Goal: Task Accomplishment & Management: Manage account settings

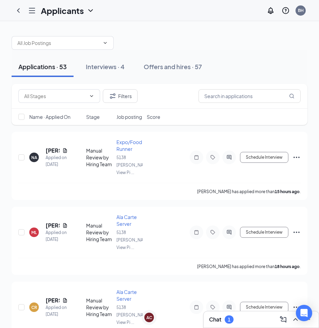
click at [242, 316] on div "Chat 1" at bounding box center [261, 319] width 104 height 11
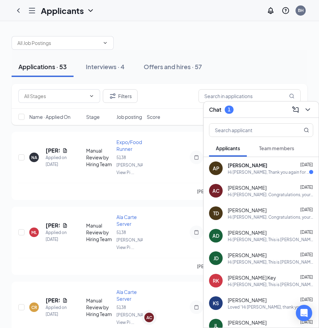
click at [260, 165] on div "[PERSON_NAME] [DATE]" at bounding box center [270, 165] width 85 height 7
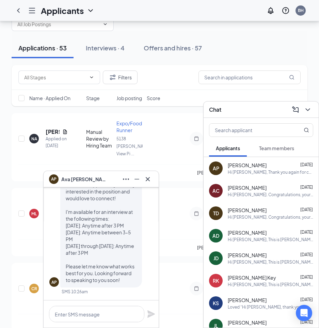
scroll to position [34, 0]
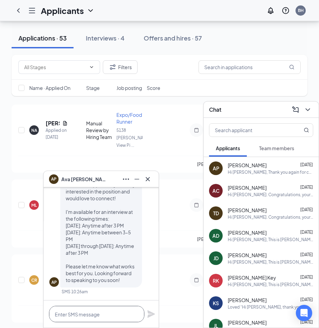
click at [98, 314] on textarea at bounding box center [96, 314] width 95 height 16
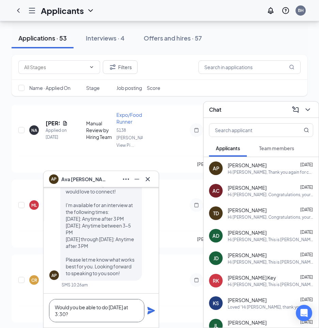
type textarea "Would you be able to do [DATE] at 3:30?"
click at [149, 307] on icon "Plane" at bounding box center [151, 310] width 8 height 8
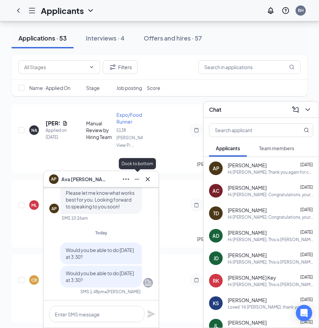
click at [137, 177] on icon "Minimize" at bounding box center [137, 179] width 8 height 8
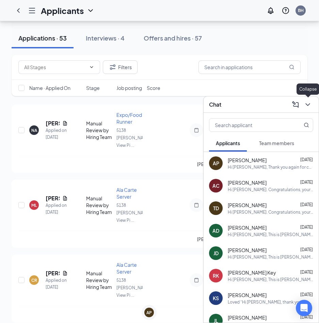
click at [310, 107] on icon "ChevronDown" at bounding box center [308, 104] width 8 height 8
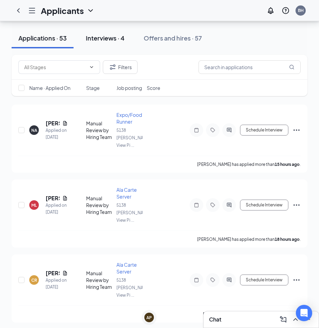
click at [96, 40] on div "Interviews · 4" at bounding box center [105, 38] width 39 height 9
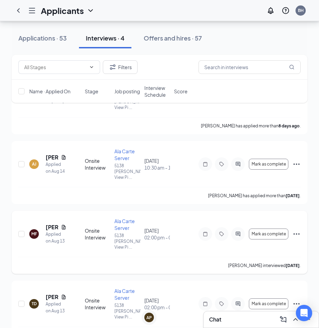
scroll to position [68, 0]
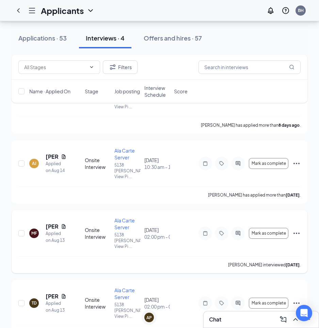
click at [294, 229] on icon "Ellipses" at bounding box center [296, 233] width 8 height 8
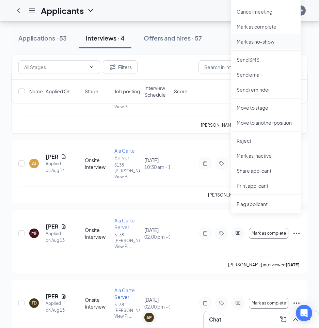
click at [269, 41] on p "Mark as no-show" at bounding box center [266, 41] width 59 height 7
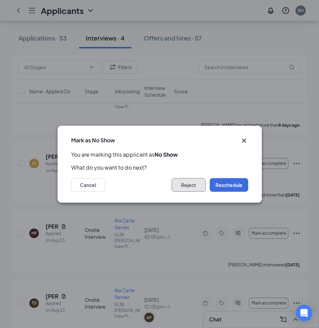
click at [187, 189] on button "Reject" at bounding box center [189, 185] width 34 height 14
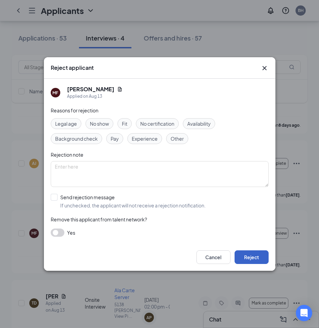
click at [241, 255] on button "Reject" at bounding box center [252, 257] width 34 height 14
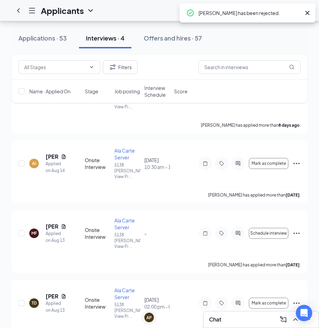
scroll to position [4, 0]
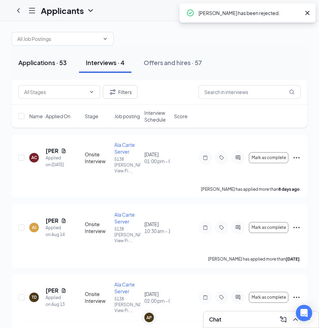
click at [44, 60] on div "Applications · 53" at bounding box center [42, 62] width 48 height 9
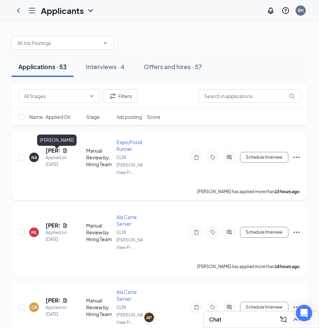
click at [52, 151] on h5 "[PERSON_NAME]" at bounding box center [53, 150] width 14 height 7
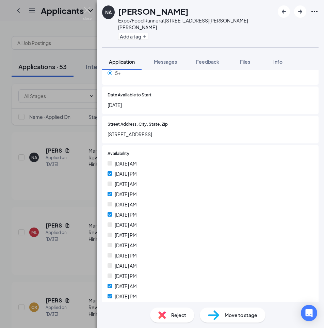
scroll to position [170, 0]
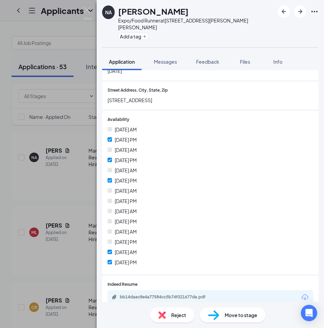
click at [173, 311] on span "Reject" at bounding box center [178, 314] width 15 height 7
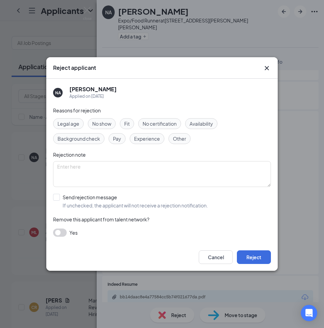
click at [192, 126] on span "Availability" at bounding box center [201, 123] width 23 height 7
click at [55, 197] on input "Send rejection message If unchecked, the applicant will not receive a rejection…" at bounding box center [130, 201] width 155 height 15
checkbox input "true"
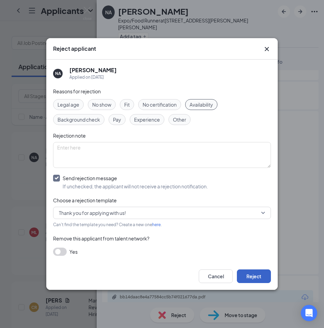
click at [255, 277] on button "Reject" at bounding box center [254, 276] width 34 height 14
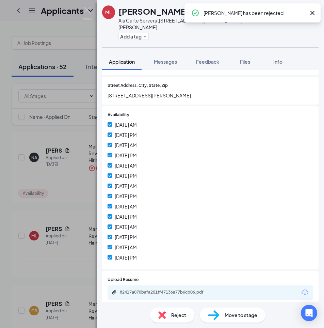
scroll to position [181, 0]
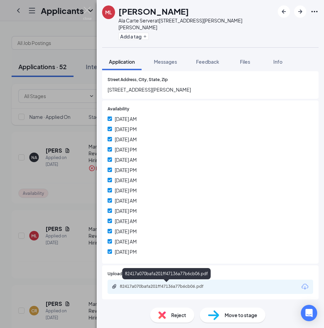
click at [193, 286] on div "82417a070bafa201ff47136a77b6cb06.pdf" at bounding box center [167, 286] width 95 height 5
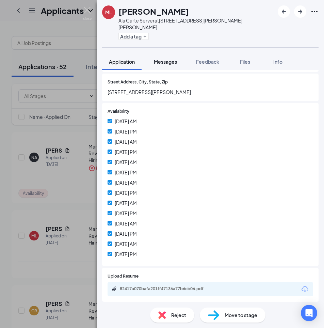
click at [170, 59] on span "Messages" at bounding box center [165, 62] width 23 height 6
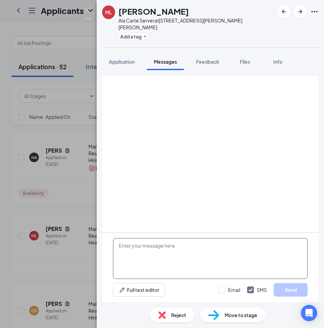
click at [173, 255] on textarea at bounding box center [210, 258] width 195 height 41
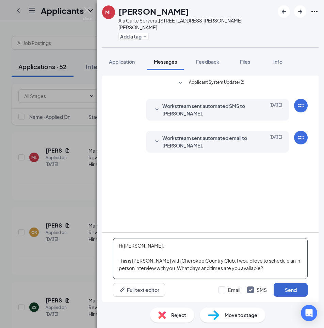
type textarea "Hi [PERSON_NAME], This is [PERSON_NAME] with Cherokee Country Club. I would lov…"
click at [279, 291] on button "Send" at bounding box center [291, 290] width 34 height 14
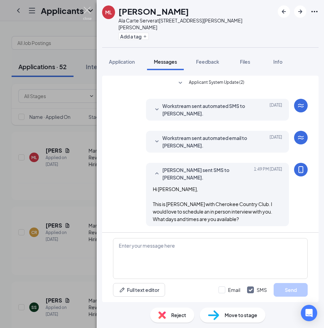
click at [87, 11] on img at bounding box center [87, 13] width 9 height 13
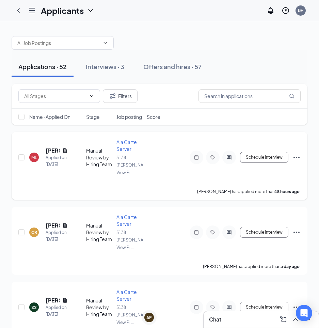
click at [300, 159] on icon "Ellipses" at bounding box center [296, 157] width 8 height 8
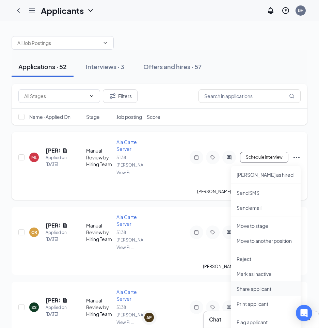
click at [265, 290] on p "Share applicant" at bounding box center [266, 288] width 59 height 7
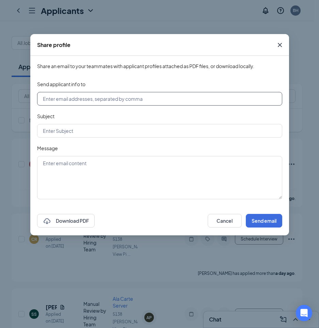
click at [108, 97] on input "text" at bounding box center [159, 99] width 245 height 14
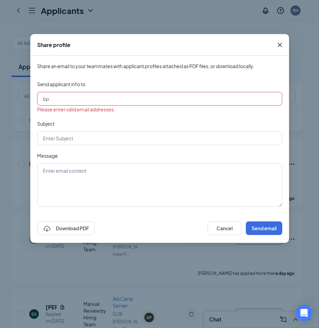
type input "[EMAIL_ADDRESS][DOMAIN_NAME]"
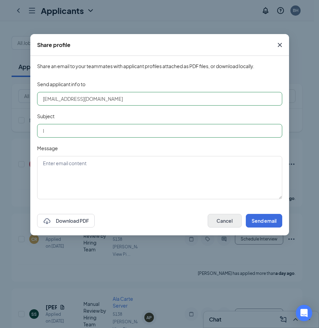
type input "I"
click at [225, 223] on button "Cancel" at bounding box center [225, 221] width 34 height 14
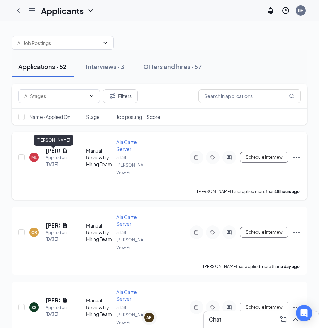
click at [50, 152] on h5 "[PERSON_NAME]" at bounding box center [53, 150] width 14 height 7
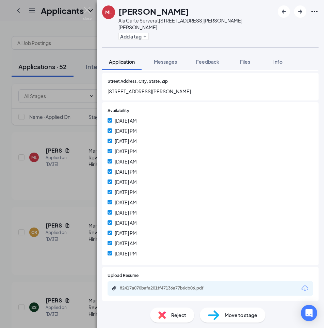
scroll to position [181, 0]
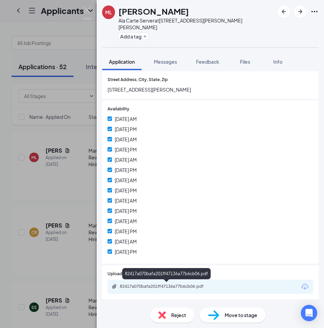
click at [159, 287] on div "82417a070bafa201ff47136a77b6cb06.pdf" at bounding box center [167, 286] width 95 height 5
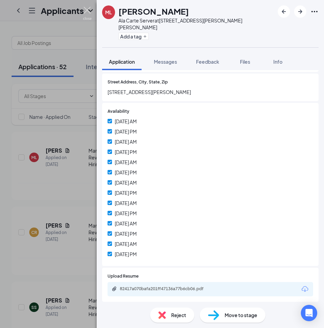
click at [85, 9] on img at bounding box center [87, 13] width 9 height 13
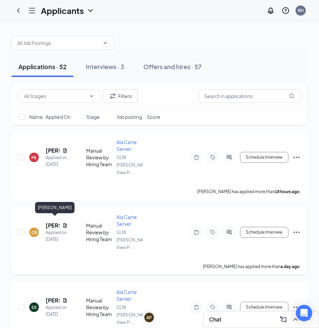
click at [49, 222] on h5 "[PERSON_NAME]" at bounding box center [53, 225] width 14 height 7
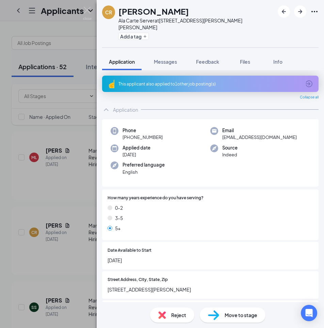
click at [304, 76] on div "This applicant also applied to 1 other job posting(s)" at bounding box center [210, 84] width 217 height 16
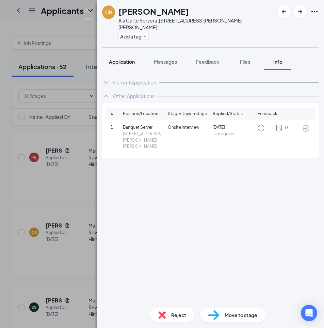
click at [131, 59] on span "Application" at bounding box center [122, 62] width 26 height 6
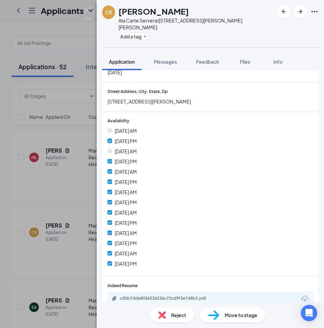
scroll to position [193, 0]
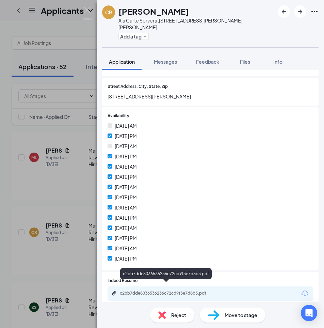
click at [205, 290] on div "c2bb7dde8036536236c72cd9f3e7d8b3.pdf" at bounding box center [167, 292] width 95 height 5
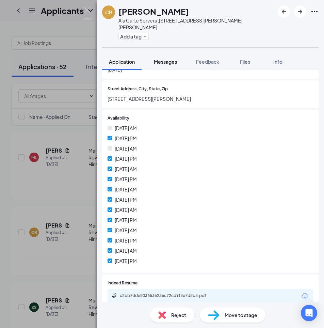
click at [174, 59] on span "Messages" at bounding box center [165, 62] width 23 height 6
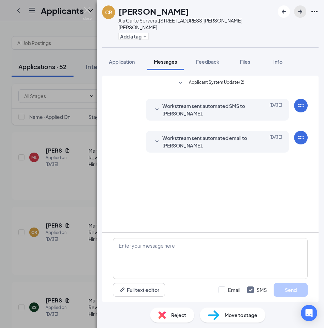
click at [301, 14] on icon "ArrowRight" at bounding box center [300, 11] width 8 height 8
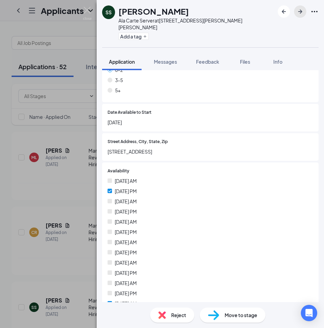
scroll to position [171, 0]
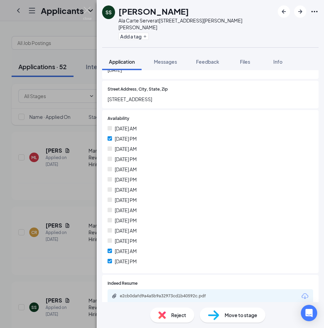
click at [184, 314] on span "Reject" at bounding box center [178, 314] width 15 height 7
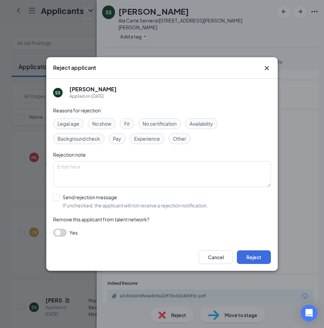
click at [203, 122] on span "Availability" at bounding box center [201, 123] width 23 height 7
click at [58, 201] on input "Send rejection message If unchecked, the applicant will not receive a rejection…" at bounding box center [130, 201] width 155 height 15
checkbox input "true"
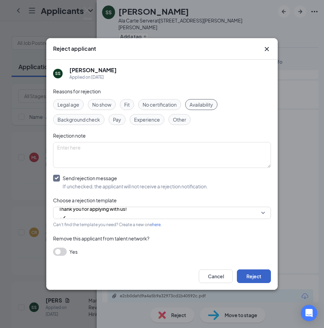
click at [258, 275] on button "Reject" at bounding box center [254, 276] width 34 height 14
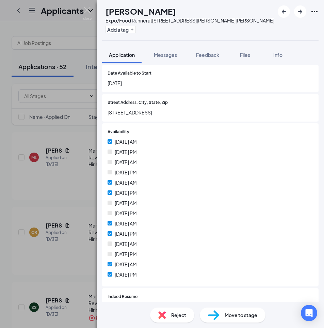
scroll to position [193, 0]
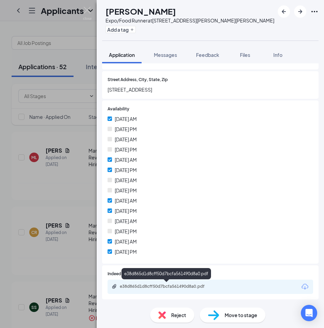
click at [189, 288] on div "e38d865d1d8cff50d7bcfa561490d8a0.pdf" at bounding box center [167, 286] width 95 height 5
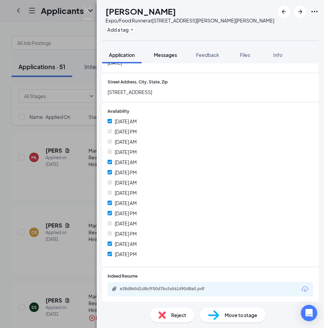
click at [167, 60] on button "Messages" at bounding box center [165, 54] width 37 height 17
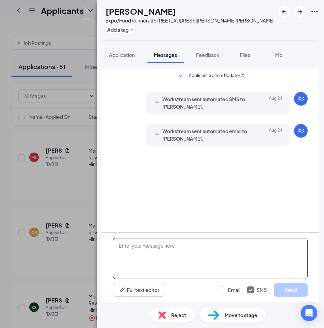
click at [220, 250] on textarea at bounding box center [210, 258] width 195 height 41
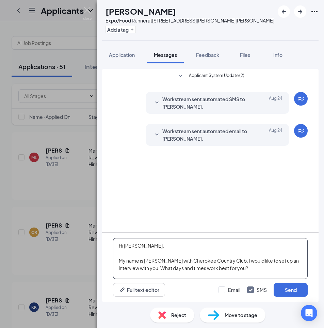
drag, startPoint x: 255, startPoint y: 269, endPoint x: 116, endPoint y: 258, distance: 139.6
click at [116, 258] on textarea "Hi [PERSON_NAME], My name is [PERSON_NAME] with Cherokee Country Club. I would …" at bounding box center [210, 258] width 195 height 41
type textarea "Hi [PERSON_NAME], My name is [PERSON_NAME] with Cherokee Country Club. I would …"
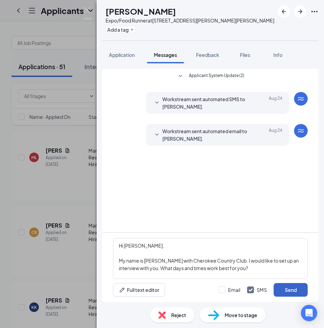
click at [288, 293] on button "Send" at bounding box center [291, 290] width 34 height 14
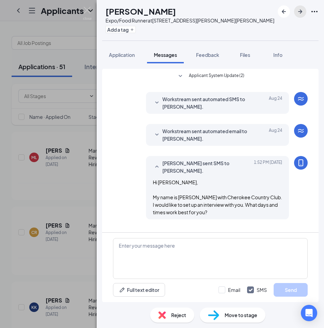
click at [297, 14] on icon "ArrowRight" at bounding box center [300, 11] width 8 height 8
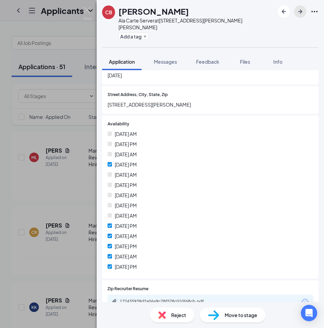
scroll to position [171, 0]
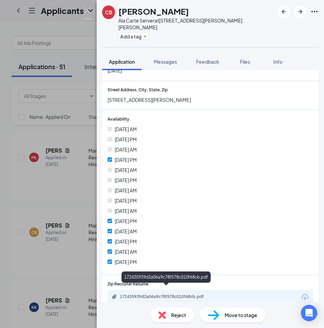
click at [188, 294] on div "172435939d2a06a9c78f578c010f68cb.pdf" at bounding box center [167, 296] width 95 height 5
click at [298, 15] on icon "ArrowRight" at bounding box center [300, 11] width 8 height 8
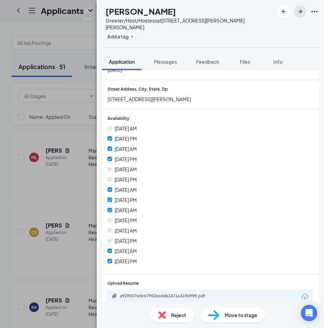
scroll to position [129, 0]
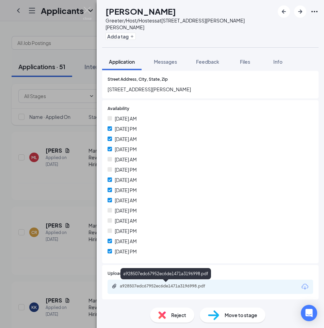
click at [183, 286] on div "a928507edc67952ec6de1471a3196998.pdf" at bounding box center [167, 285] width 95 height 5
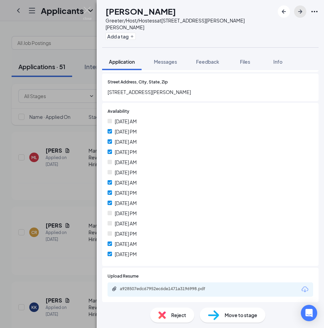
click at [298, 8] on icon "ArrowRight" at bounding box center [300, 11] width 8 height 8
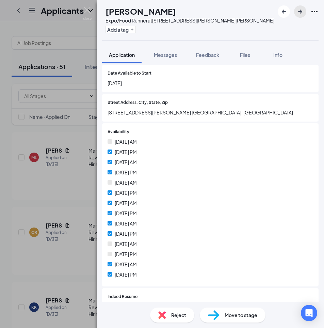
scroll to position [193, 0]
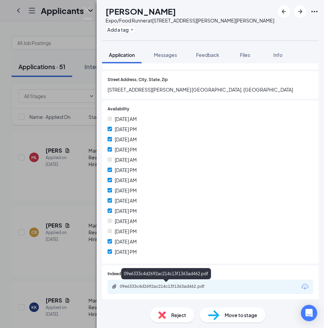
click at [194, 287] on div "09e6333c4d2692ac214c13f1363ad462.pdf" at bounding box center [167, 286] width 95 height 5
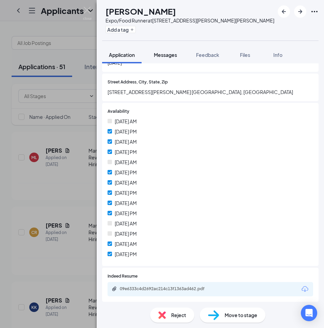
click at [156, 55] on span "Messages" at bounding box center [165, 55] width 23 height 6
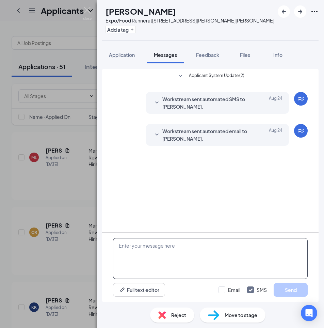
click at [211, 254] on textarea at bounding box center [210, 258] width 195 height 41
paste textarea "My name is [PERSON_NAME] with Cherokee Country Club. I would like to set up an …"
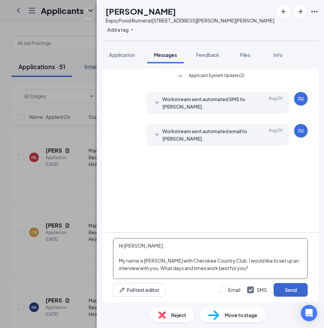
type textarea "Hi [PERSON_NAME], My name is [PERSON_NAME] with Cherokee Country Club. I would …"
click at [298, 288] on button "Send" at bounding box center [291, 290] width 34 height 14
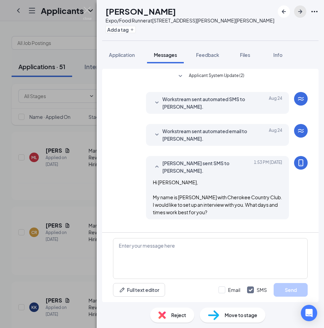
click at [303, 9] on icon "ArrowRight" at bounding box center [300, 11] width 8 height 8
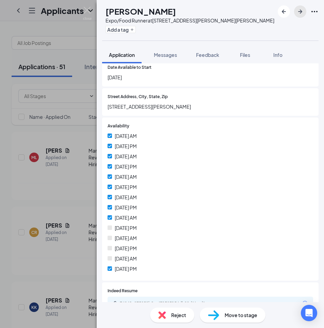
scroll to position [174, 0]
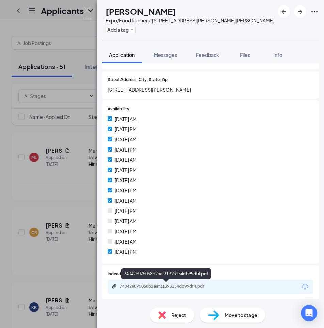
click at [187, 284] on div "74042e075058b2aaf31393154db99df4.pdf" at bounding box center [167, 286] width 95 height 5
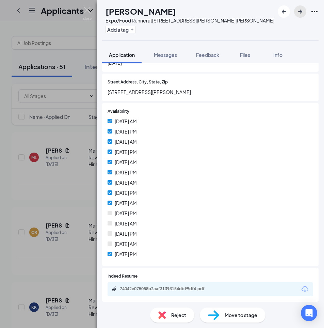
click at [296, 15] on icon "ArrowRight" at bounding box center [300, 11] width 8 height 8
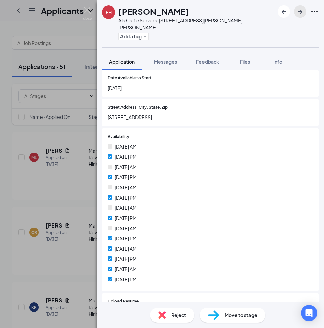
scroll to position [170, 0]
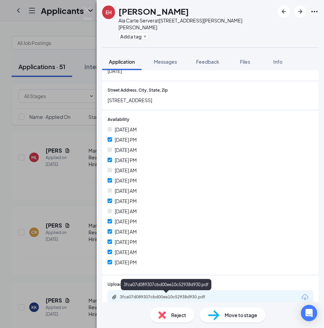
click at [182, 295] on div "3fca07d089307cbd00ee10c52938d930.pdf" at bounding box center [167, 296] width 95 height 5
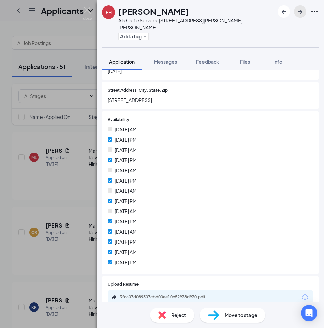
click at [296, 15] on icon "ArrowRight" at bounding box center [300, 11] width 8 height 8
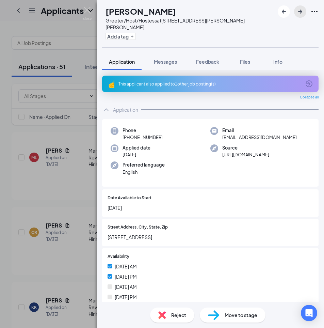
click at [299, 13] on icon "ArrowRight" at bounding box center [300, 11] width 8 height 8
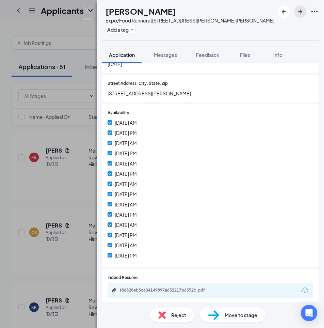
scroll to position [174, 0]
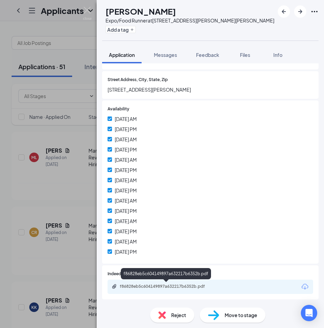
click at [187, 285] on div "f86828eb5c604149897a632217b6352b.pdf" at bounding box center [167, 286] width 95 height 5
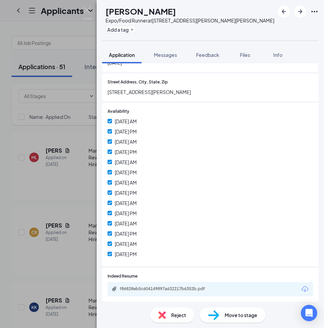
click at [180, 285] on div "f86828eb5c604149897a632217b6352b.pdf" at bounding box center [211, 289] width 206 height 14
click at [184, 289] on div "f86828eb5c604149897a632217b6352b.pdf" at bounding box center [167, 288] width 95 height 5
click at [155, 54] on span "Messages" at bounding box center [165, 55] width 23 height 6
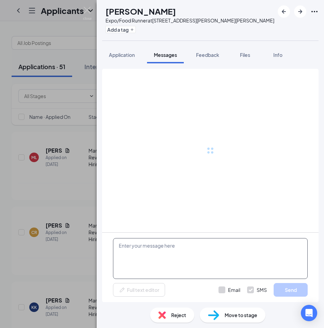
click at [179, 257] on textarea at bounding box center [210, 258] width 195 height 41
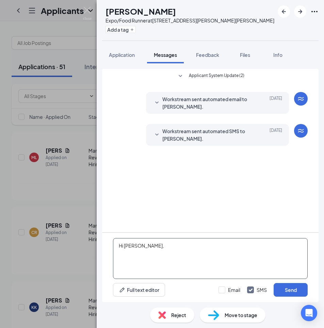
paste textarea "My name is [PERSON_NAME] with Cherokee Country Club. I would like to set up an …"
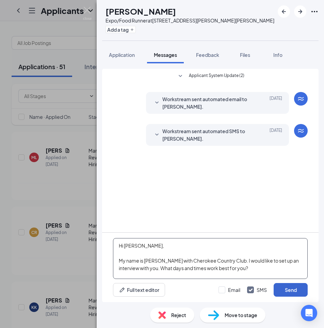
type textarea "Hi [PERSON_NAME], My name is [PERSON_NAME] with Cherokee Country Club. I would …"
click at [291, 287] on button "Send" at bounding box center [291, 290] width 34 height 14
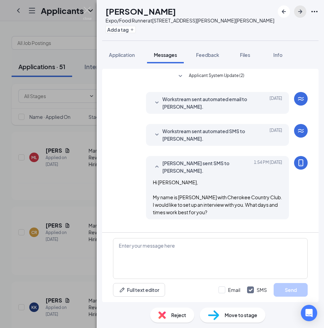
click at [301, 15] on icon "ArrowRight" at bounding box center [300, 11] width 8 height 8
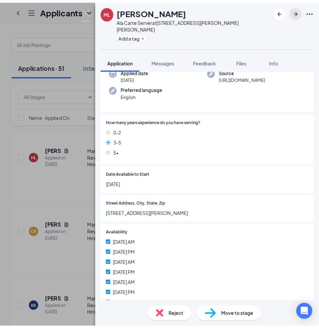
scroll to position [147, 0]
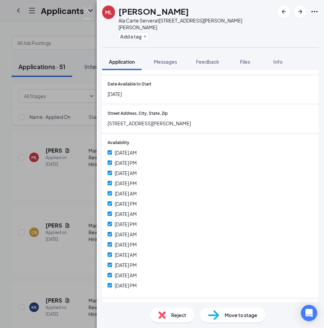
click at [90, 5] on div "[PERSON_NAME] Ala Carte Server at [STREET_ADDRESS][PERSON_NAME][PERSON_NAME] Ad…" at bounding box center [162, 164] width 324 height 328
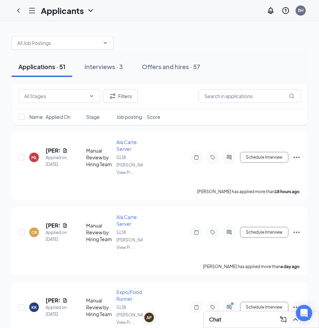
click at [88, 12] on icon "ChevronDown" at bounding box center [90, 10] width 8 height 8
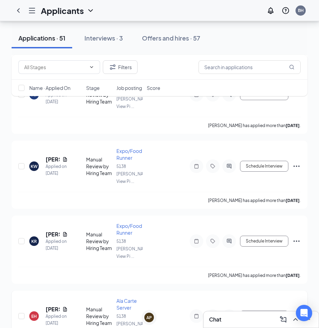
scroll to position [408, 0]
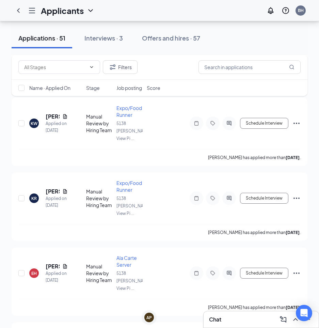
click at [223, 321] on div "Chat" at bounding box center [261, 319] width 104 height 11
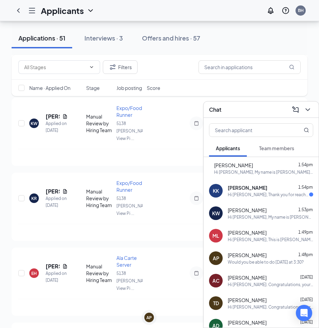
click at [257, 195] on div "Hi [PERSON_NAME], Thank you for reaching out! I am available all day [DATE] and…" at bounding box center [268, 195] width 81 height 6
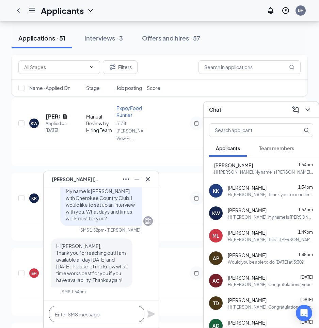
drag, startPoint x: 70, startPoint y: 317, endPoint x: 137, endPoint y: 312, distance: 67.5
click at [70, 317] on textarea at bounding box center [96, 314] width 95 height 16
type textarea "Would [DATE] at 3:30pm work?"
click at [150, 315] on icon "Plane" at bounding box center [150, 313] width 7 height 7
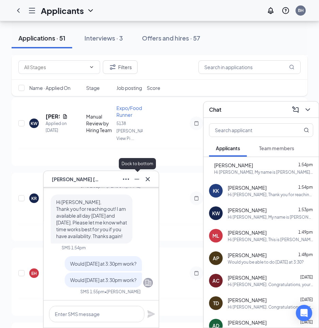
click at [137, 181] on icon "Minimize" at bounding box center [137, 179] width 8 height 8
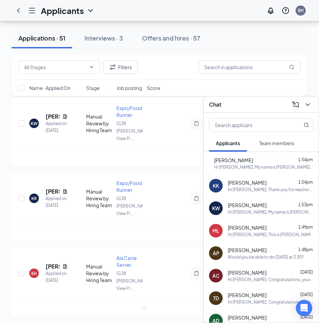
click at [312, 108] on div at bounding box center [307, 104] width 12 height 11
click at [309, 107] on icon "ChevronDown" at bounding box center [308, 104] width 8 height 8
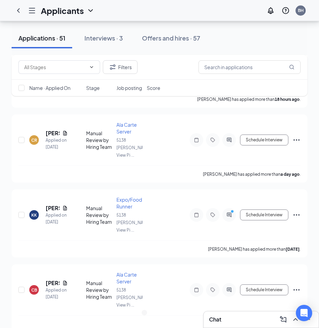
scroll to position [0, 0]
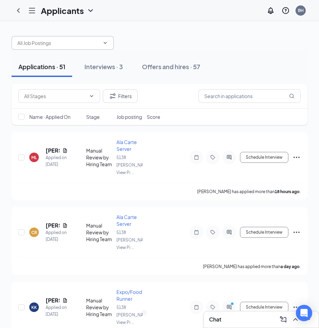
click at [78, 47] on span at bounding box center [63, 43] width 102 height 14
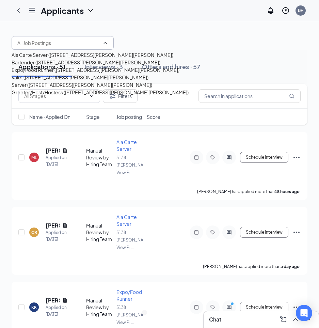
click at [53, 74] on div "Expo/Food Runner ([STREET_ADDRESS][PERSON_NAME][PERSON_NAME])" at bounding box center [96, 69] width 168 height 7
type input "Expo/Food Runner ([STREET_ADDRESS][PERSON_NAME][PERSON_NAME])"
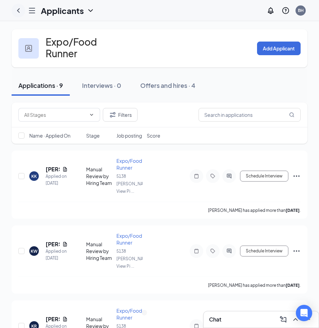
click at [18, 13] on icon "ChevronLeft" at bounding box center [18, 10] width 8 height 8
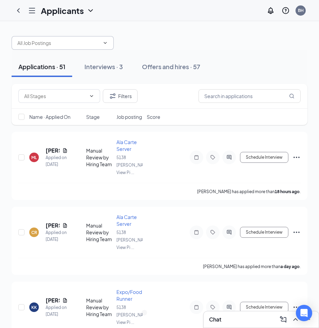
click at [64, 42] on input "text" at bounding box center [58, 42] width 82 height 7
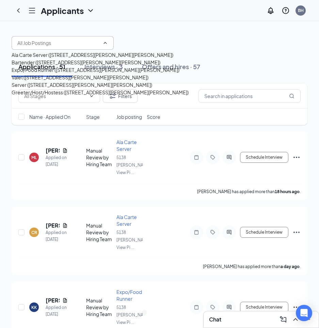
click at [62, 59] on div "Ala Carte Server ([STREET_ADDRESS][PERSON_NAME][PERSON_NAME])" at bounding box center [93, 54] width 162 height 7
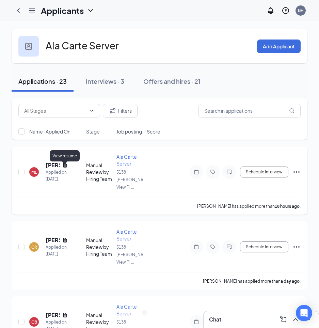
click at [67, 167] on icon "Document" at bounding box center [64, 164] width 5 height 5
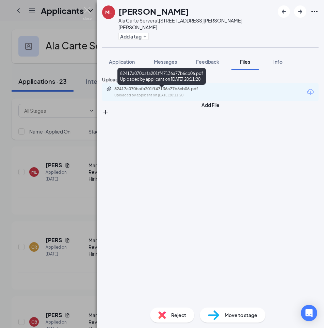
click at [157, 97] on div "Uploaded by applicant on [DATE] 20:11:20" at bounding box center [165, 95] width 102 height 5
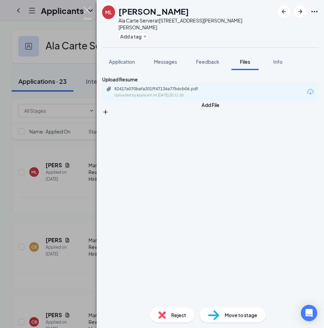
click at [85, 12] on img at bounding box center [87, 13] width 9 height 13
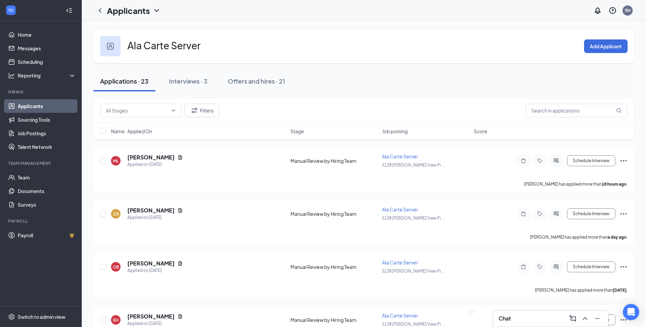
click at [534, 318] on div "Chat" at bounding box center [550, 319] width 104 height 11
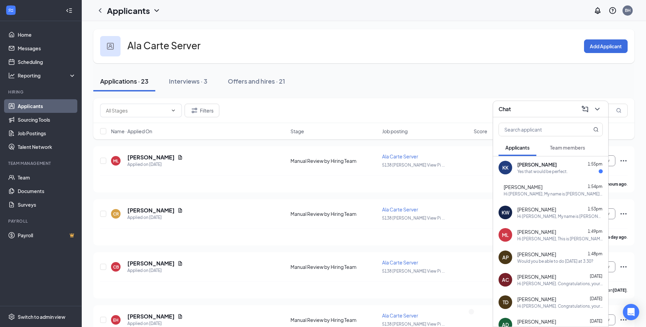
click at [558, 175] on div "KK [PERSON_NAME] 1:55pm Yes that would be perfect." at bounding box center [550, 168] width 115 height 22
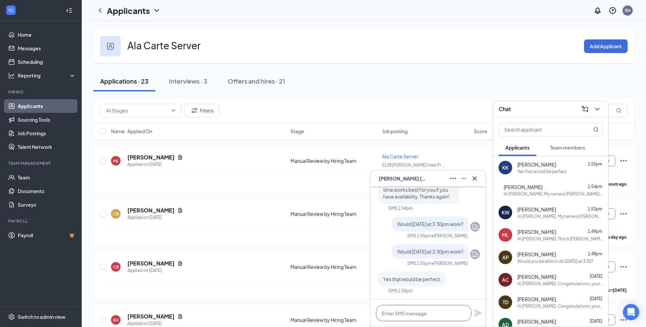
click at [434, 310] on textarea at bounding box center [423, 313] width 95 height 16
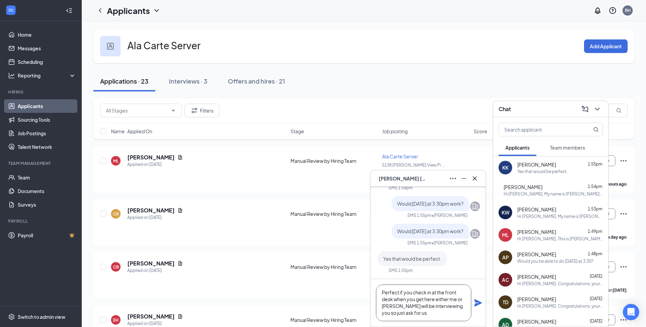
scroll to position [14, 0]
type textarea "Perfect if you check in at the front desk when you get here either me or [PERSO…"
click at [477, 303] on icon "Plane" at bounding box center [478, 303] width 8 height 8
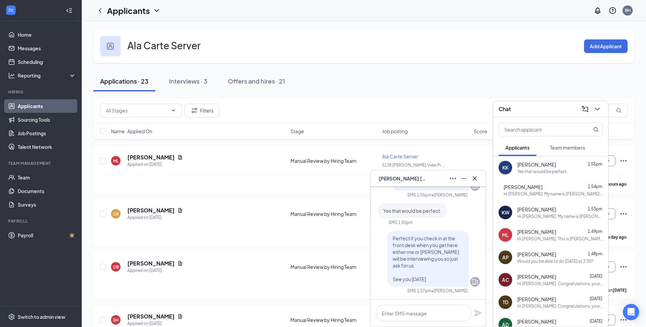
click at [603, 110] on div "Chat" at bounding box center [550, 109] width 115 height 16
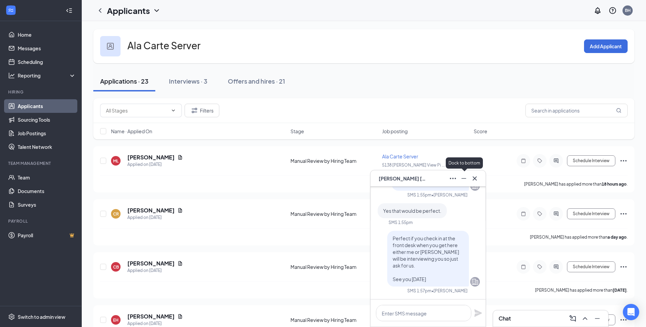
click at [465, 179] on icon "Minimize" at bounding box center [464, 179] width 8 height 8
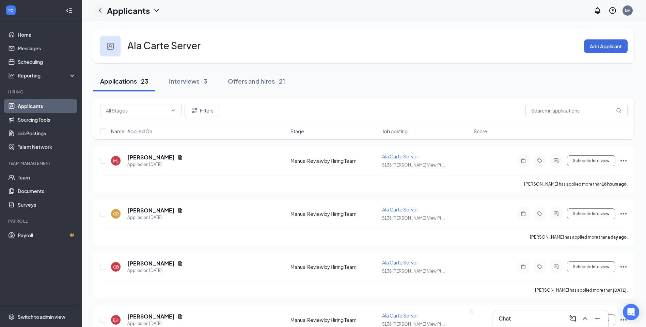
click at [96, 7] on div at bounding box center [100, 11] width 14 height 14
click at [100, 11] on icon "ChevronLeft" at bounding box center [100, 10] width 3 height 4
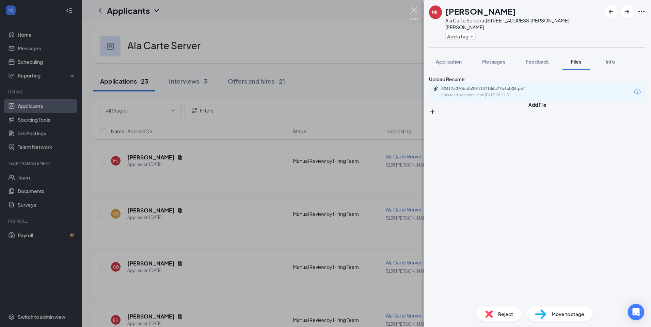
click at [411, 8] on img at bounding box center [414, 13] width 9 height 13
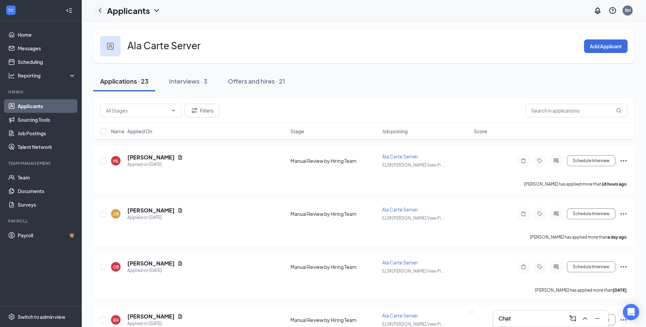
click at [102, 10] on icon "ChevronLeft" at bounding box center [100, 10] width 8 height 8
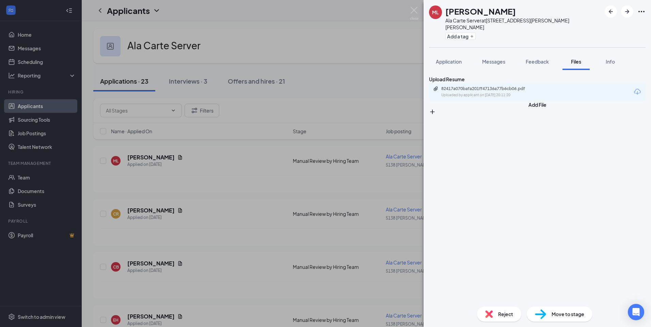
click at [420, 10] on div "[PERSON_NAME] Ala Carte Server at [STREET_ADDRESS][PERSON_NAME][PERSON_NAME] Ad…" at bounding box center [325, 163] width 651 height 327
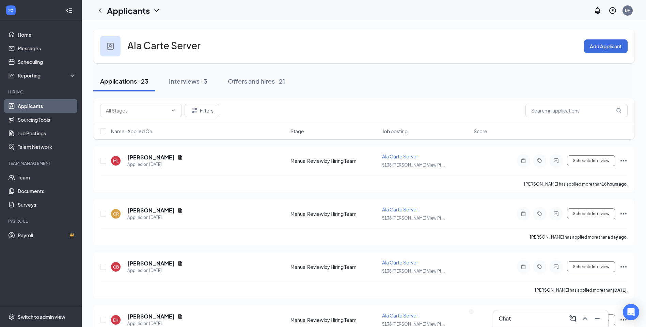
click at [52, 105] on link "Applicants" at bounding box center [47, 106] width 58 height 14
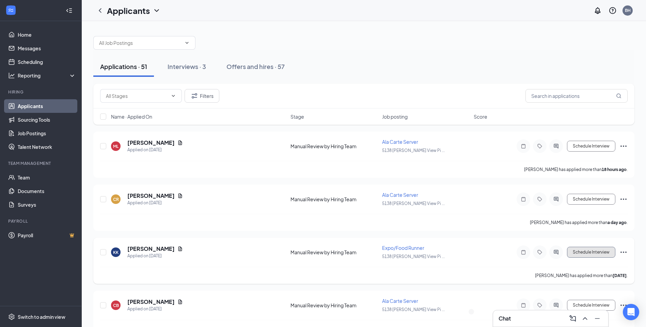
click at [581, 254] on button "Schedule Interview" at bounding box center [591, 252] width 48 height 11
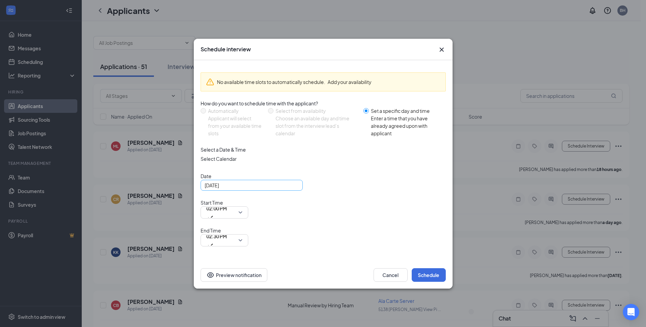
click at [293, 189] on div "[DATE]" at bounding box center [252, 185] width 94 height 7
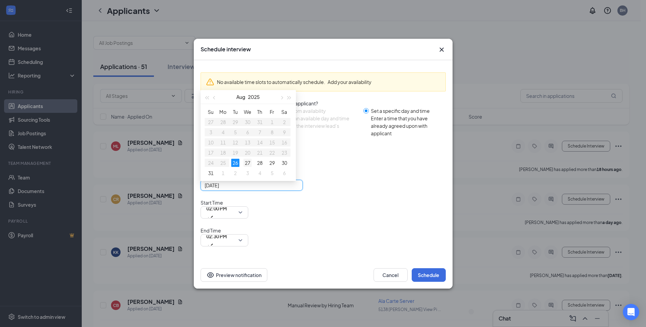
type input "[DATE]"
click at [248, 167] on div "27" at bounding box center [247, 163] width 8 height 8
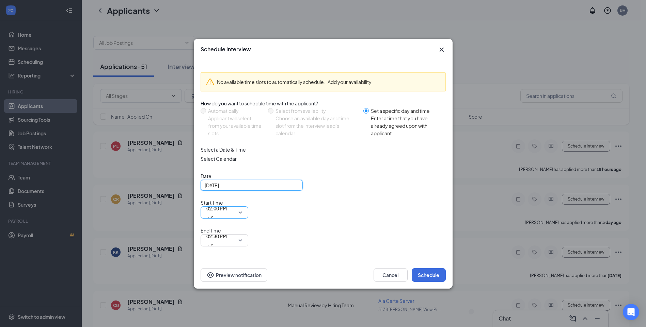
click at [248, 217] on div "02:00 PM" at bounding box center [225, 213] width 48 height 12
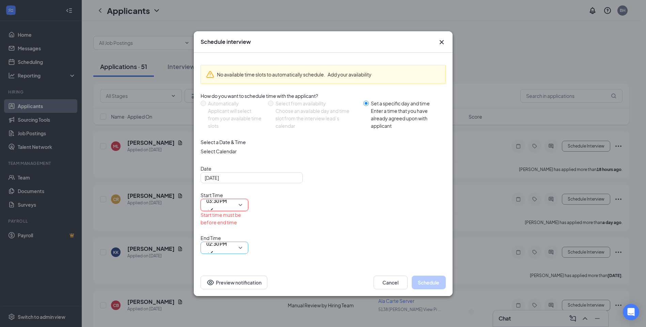
click at [227, 239] on span "02:30 PM" at bounding box center [216, 248] width 20 height 18
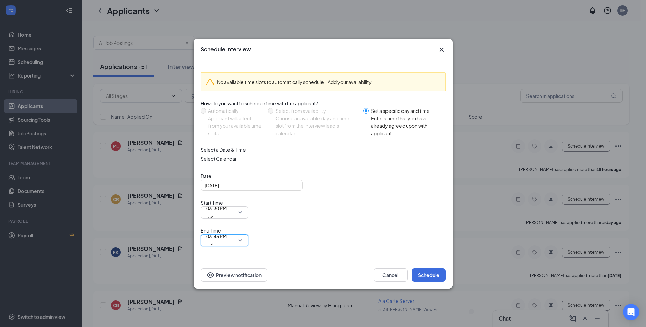
click at [242, 236] on span "03:45 PM" at bounding box center [224, 241] width 36 height 10
click at [430, 269] on button "Schedule" at bounding box center [429, 276] width 34 height 14
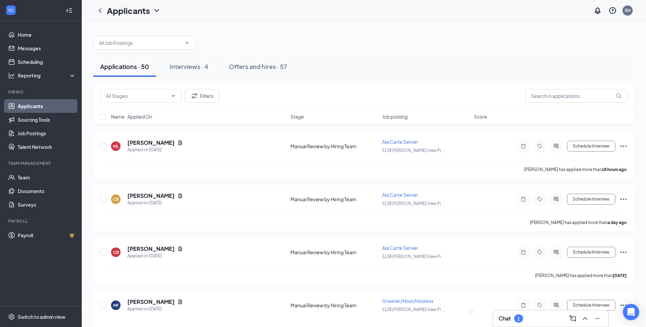
click at [507, 315] on h3 "Chat" at bounding box center [504, 318] width 12 height 7
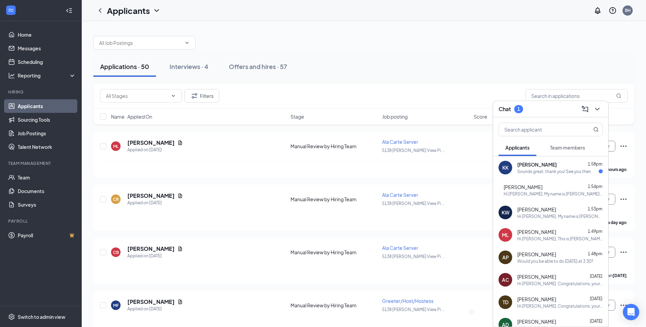
click at [565, 172] on div "Sounds great, thank you! See you then." at bounding box center [554, 172] width 75 height 6
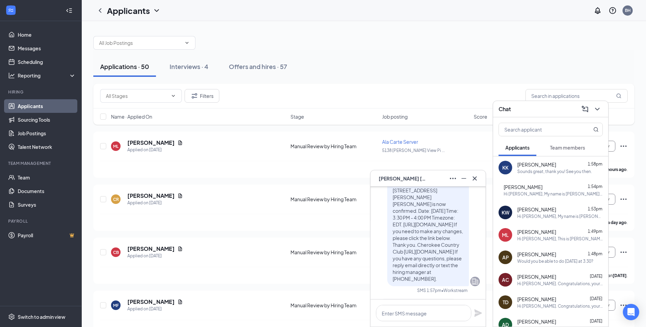
scroll to position [-68, 0]
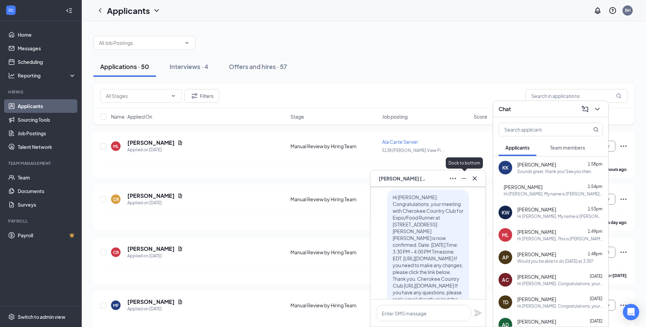
click at [464, 181] on icon "Minimize" at bounding box center [464, 179] width 8 height 8
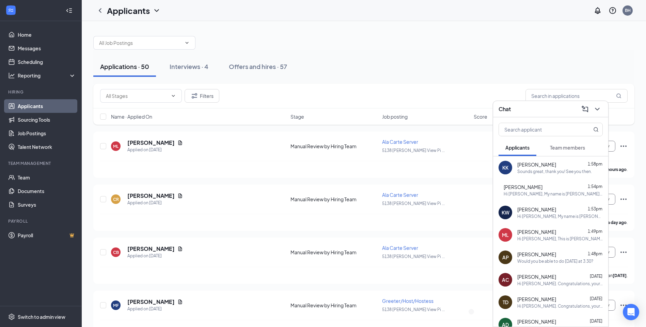
scroll to position [0, 0]
click at [567, 113] on div "Chat" at bounding box center [550, 109] width 104 height 11
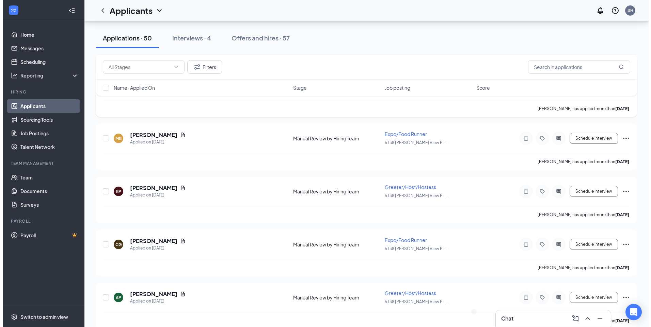
scroll to position [545, 0]
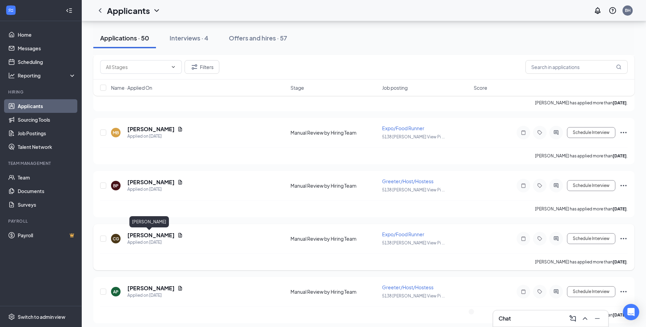
click at [143, 238] on h5 "[PERSON_NAME]" at bounding box center [150, 235] width 47 height 7
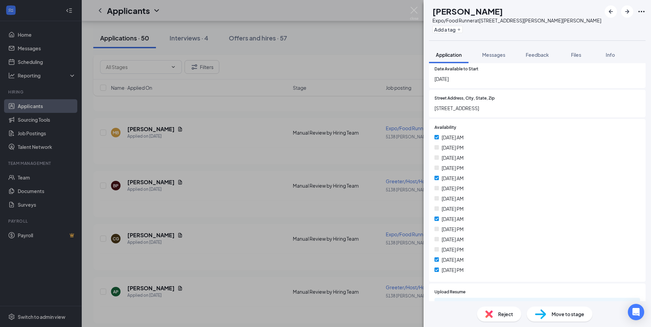
scroll to position [177, 0]
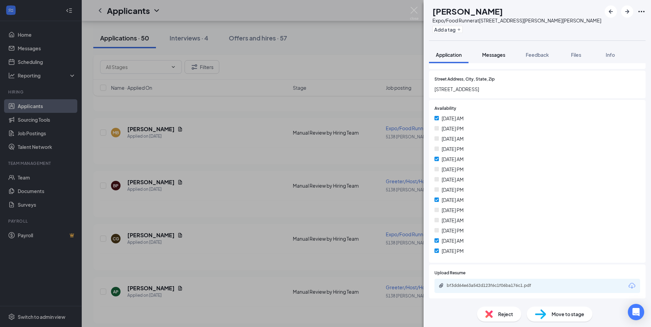
click at [483, 55] on span "Messages" at bounding box center [493, 55] width 23 height 6
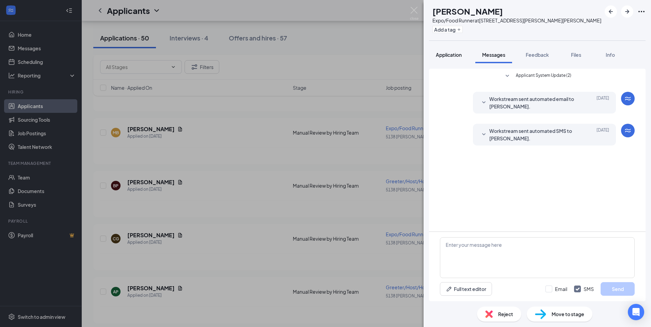
click at [446, 56] on span "Application" at bounding box center [449, 55] width 26 height 6
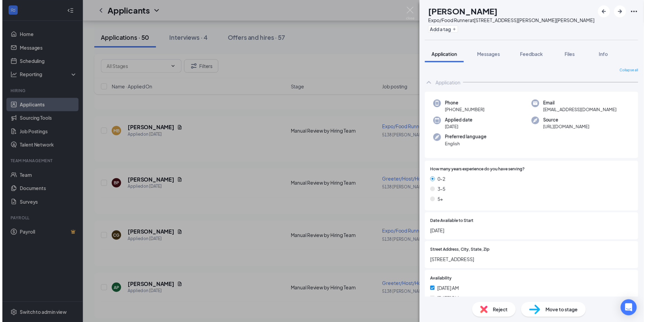
scroll to position [178, 0]
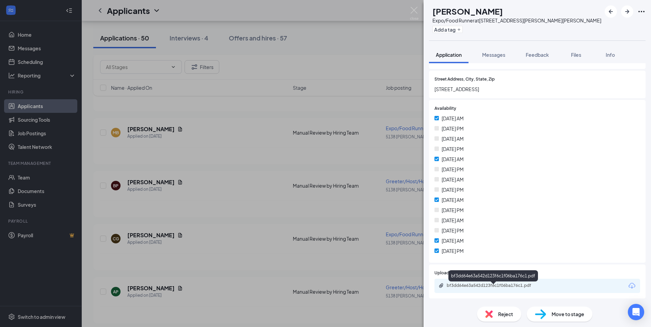
click at [499, 289] on div "bf3dd64e63a542d123f6c1f06ba176c1.pdf" at bounding box center [494, 285] width 95 height 5
click at [411, 13] on img at bounding box center [414, 13] width 9 height 13
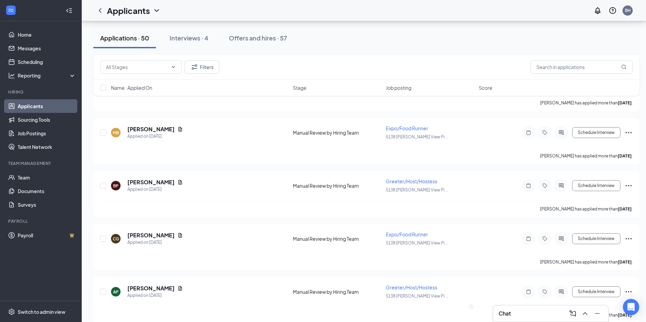
click at [517, 316] on div "Chat" at bounding box center [550, 313] width 104 height 11
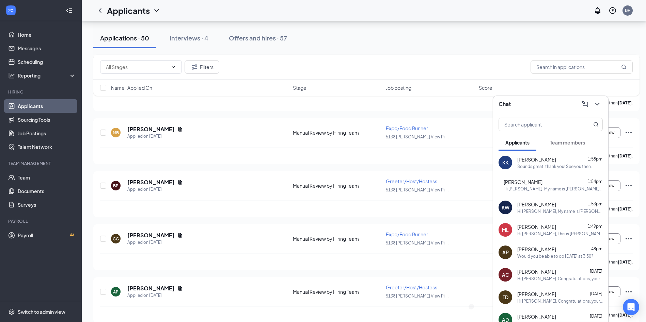
click at [576, 236] on div "Hi [PERSON_NAME], This is [PERSON_NAME] with Cherokee Country Club. I would lov…" at bounding box center [559, 234] width 85 height 6
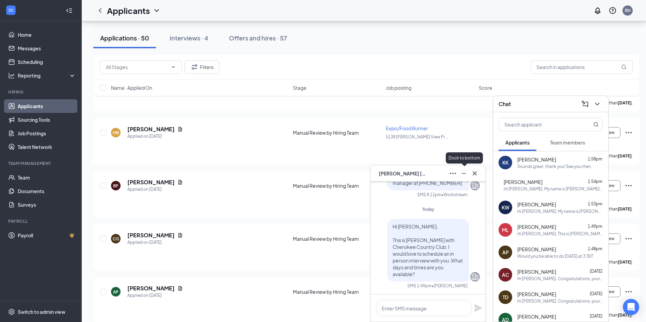
click at [461, 173] on icon "Minimize" at bounding box center [464, 174] width 8 height 8
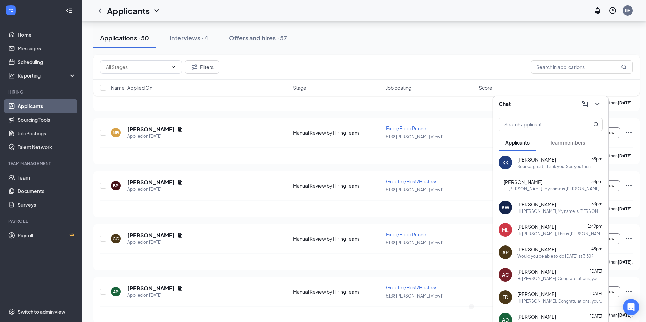
click at [559, 106] on div "Chat" at bounding box center [550, 104] width 104 height 11
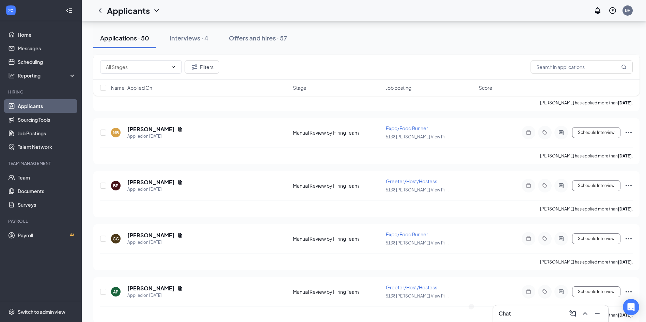
click at [514, 315] on div "Chat" at bounding box center [550, 313] width 104 height 11
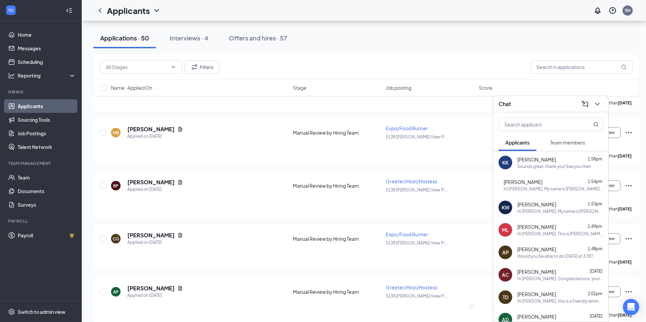
click at [551, 106] on div "Chat" at bounding box center [550, 104] width 104 height 11
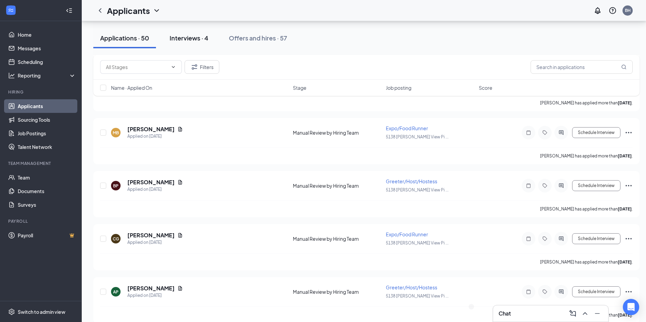
click at [203, 38] on div "Interviews · 4" at bounding box center [189, 38] width 39 height 9
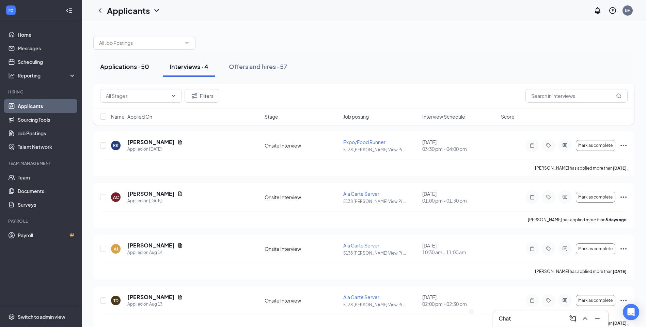
click at [132, 67] on div "Applications · 50" at bounding box center [124, 66] width 49 height 9
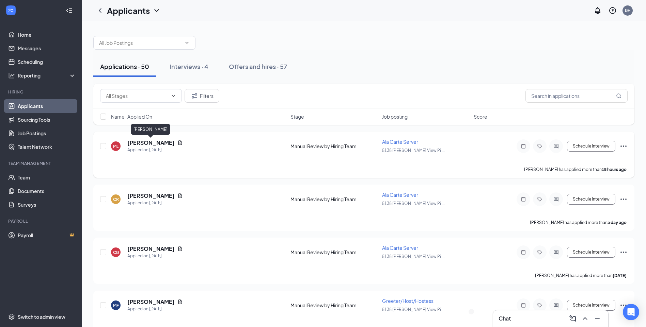
click at [146, 144] on h5 "[PERSON_NAME]" at bounding box center [150, 142] width 47 height 7
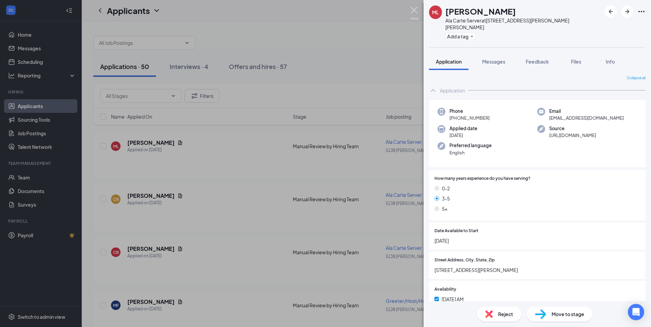
click at [418, 13] on img at bounding box center [414, 13] width 9 height 13
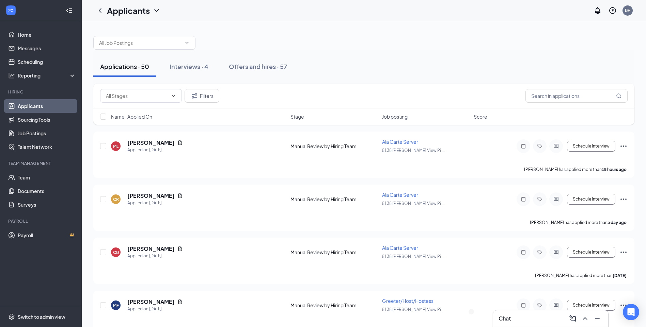
click at [536, 322] on div "Chat" at bounding box center [550, 319] width 104 height 11
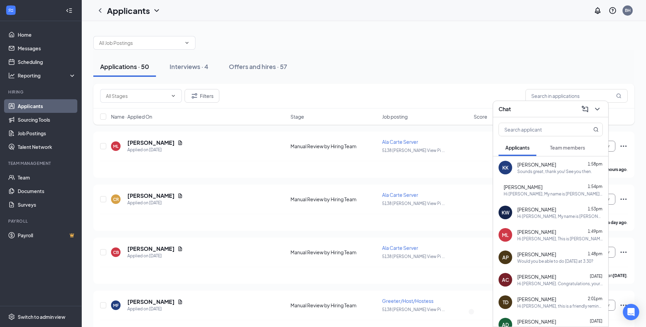
click at [555, 113] on div "Chat" at bounding box center [550, 109] width 104 height 11
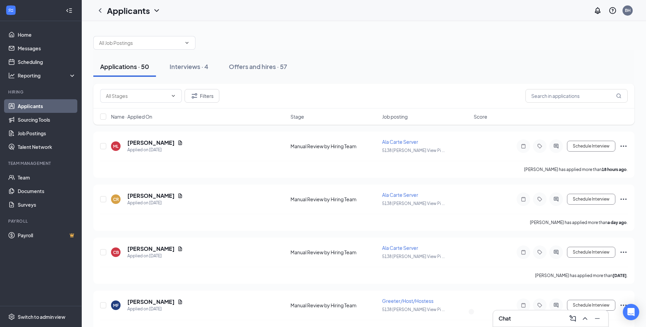
click at [515, 319] on div "Chat" at bounding box center [550, 319] width 104 height 11
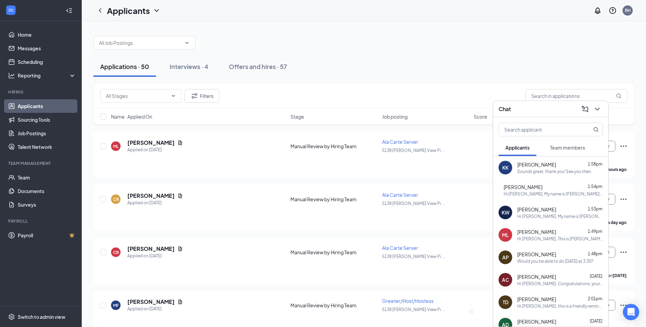
click at [534, 113] on div "Chat" at bounding box center [550, 109] width 104 height 11
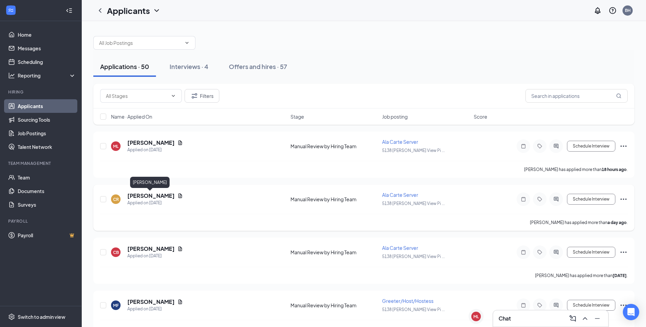
click at [143, 196] on h5 "[PERSON_NAME]" at bounding box center [150, 195] width 47 height 7
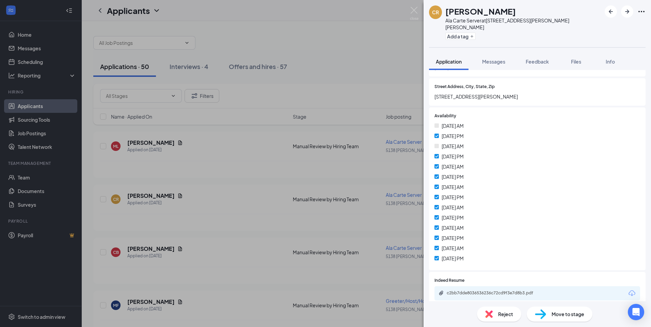
scroll to position [193, 0]
click at [525, 290] on div "c2bb7dde8036536236c72cd9f3e7d8b3.pdf" at bounding box center [494, 292] width 95 height 5
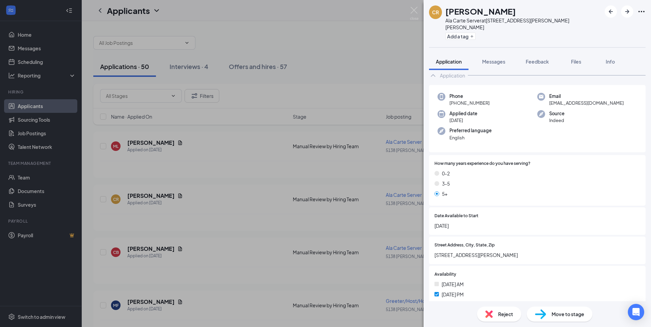
scroll to position [0, 0]
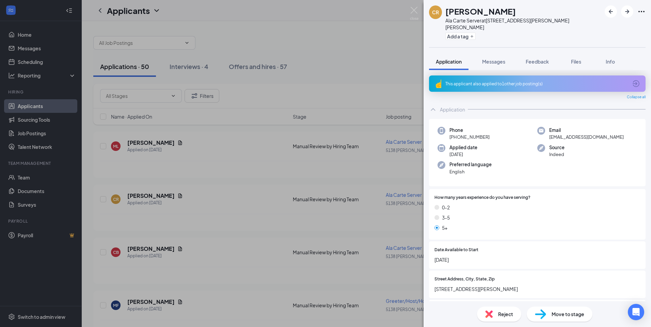
click at [505, 81] on div "This applicant also applied to 1 other job posting(s)" at bounding box center [536, 84] width 182 height 6
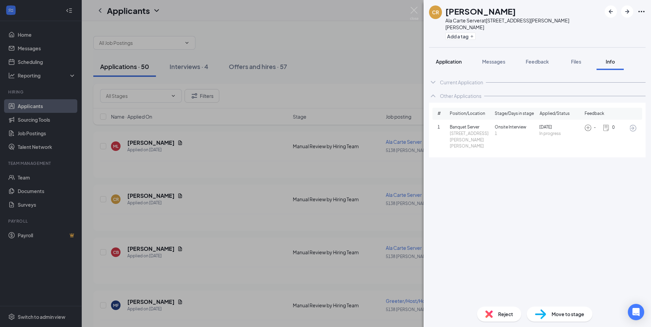
click at [460, 59] on span "Application" at bounding box center [449, 62] width 26 height 6
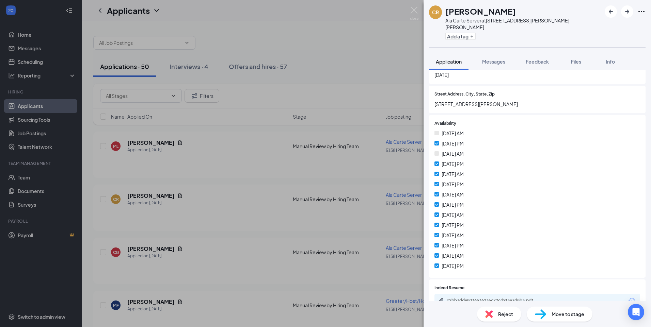
scroll to position [193, 0]
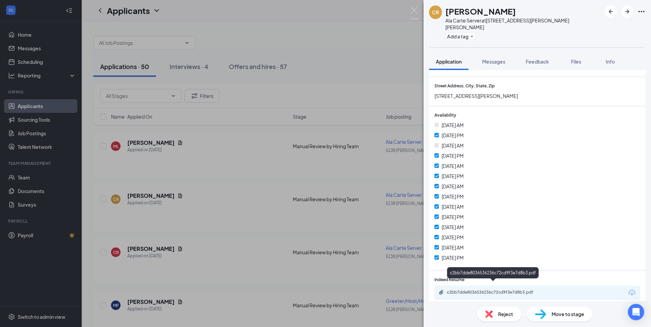
click at [502, 290] on div "c2bb7dde8036536236c72cd9f3e7d8b3.pdf" at bounding box center [494, 292] width 95 height 5
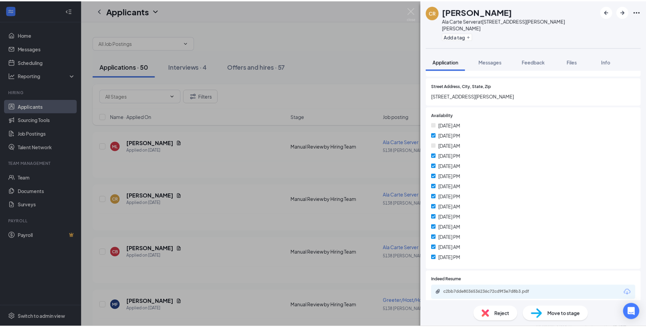
scroll to position [191, 0]
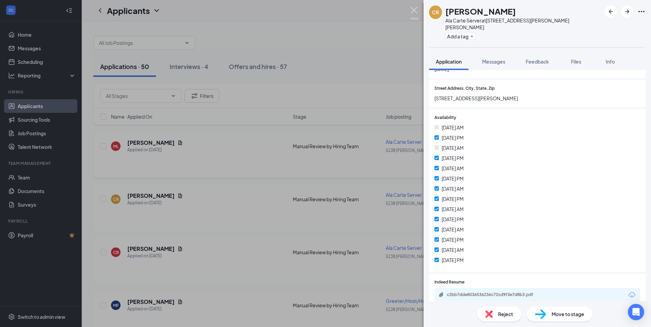
drag, startPoint x: 412, startPoint y: 13, endPoint x: 335, endPoint y: 156, distance: 162.7
click at [412, 13] on img at bounding box center [414, 13] width 9 height 13
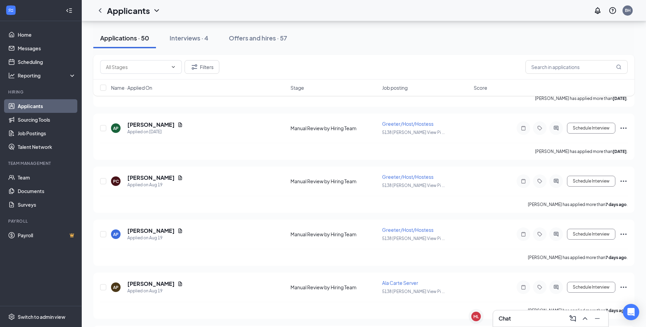
scroll to position [851, 0]
